Goal: Information Seeking & Learning: Learn about a topic

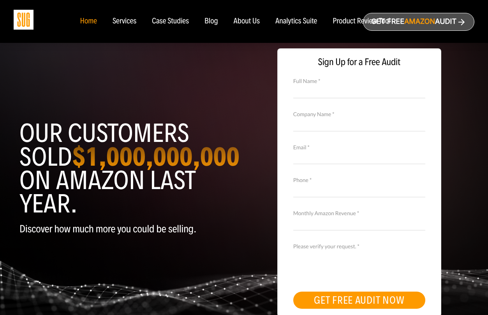
click at [18, 12] on img at bounding box center [24, 20] width 20 height 20
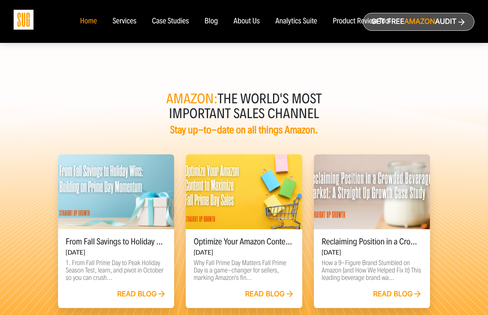
scroll to position [1845, 0]
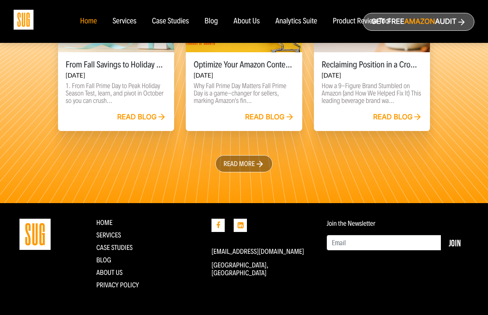
click at [120, 19] on div "Services" at bounding box center [125, 21] width 24 height 9
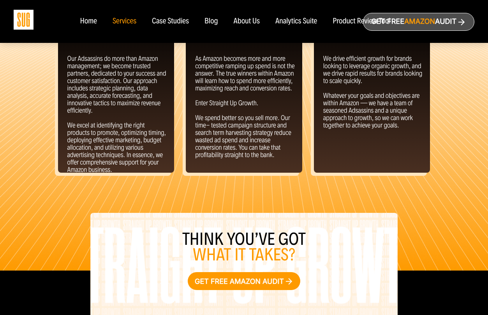
scroll to position [962, 0]
